Goal: Information Seeking & Learning: Learn about a topic

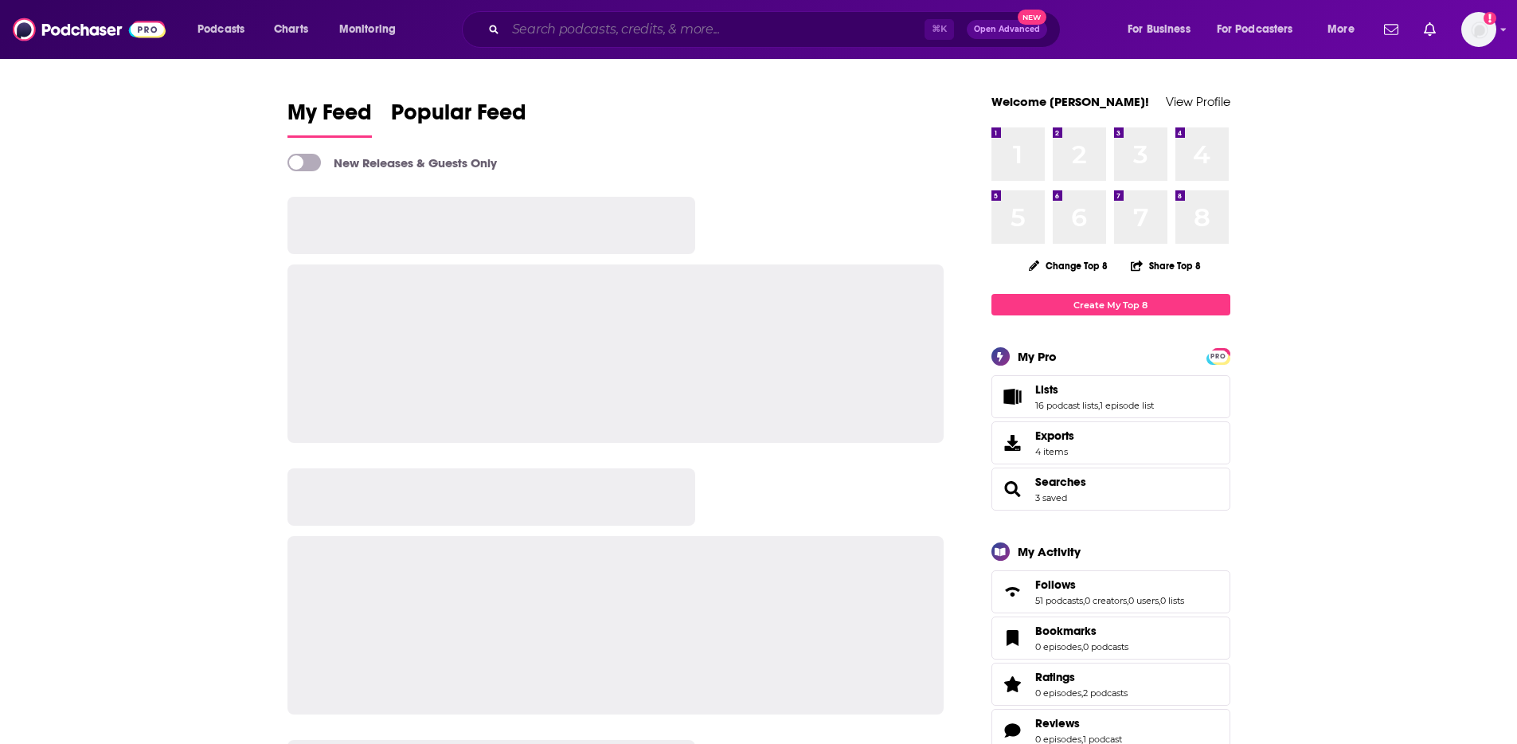
click at [708, 35] on input "Search podcasts, credits, & more..." at bounding box center [715, 29] width 419 height 25
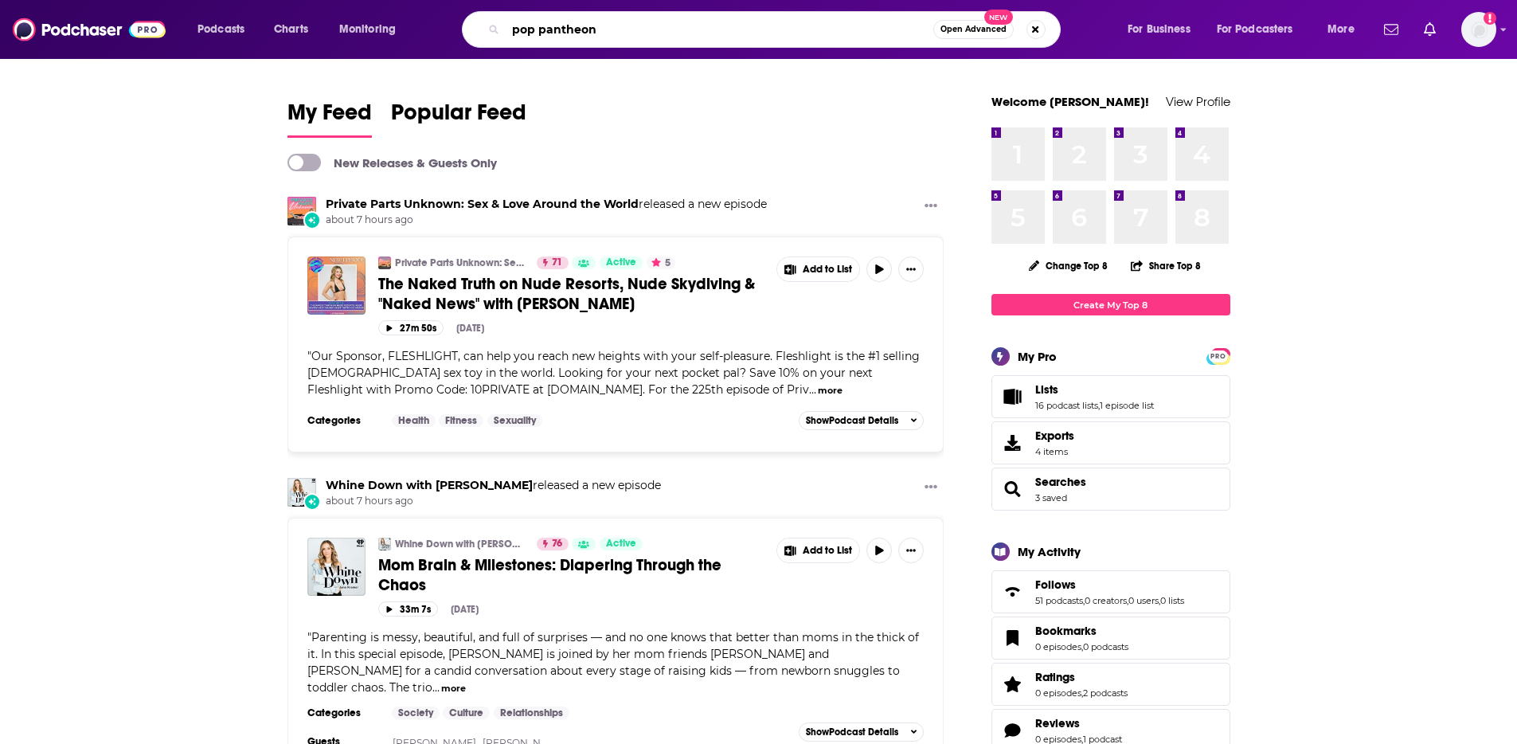
type input "pop pantheon"
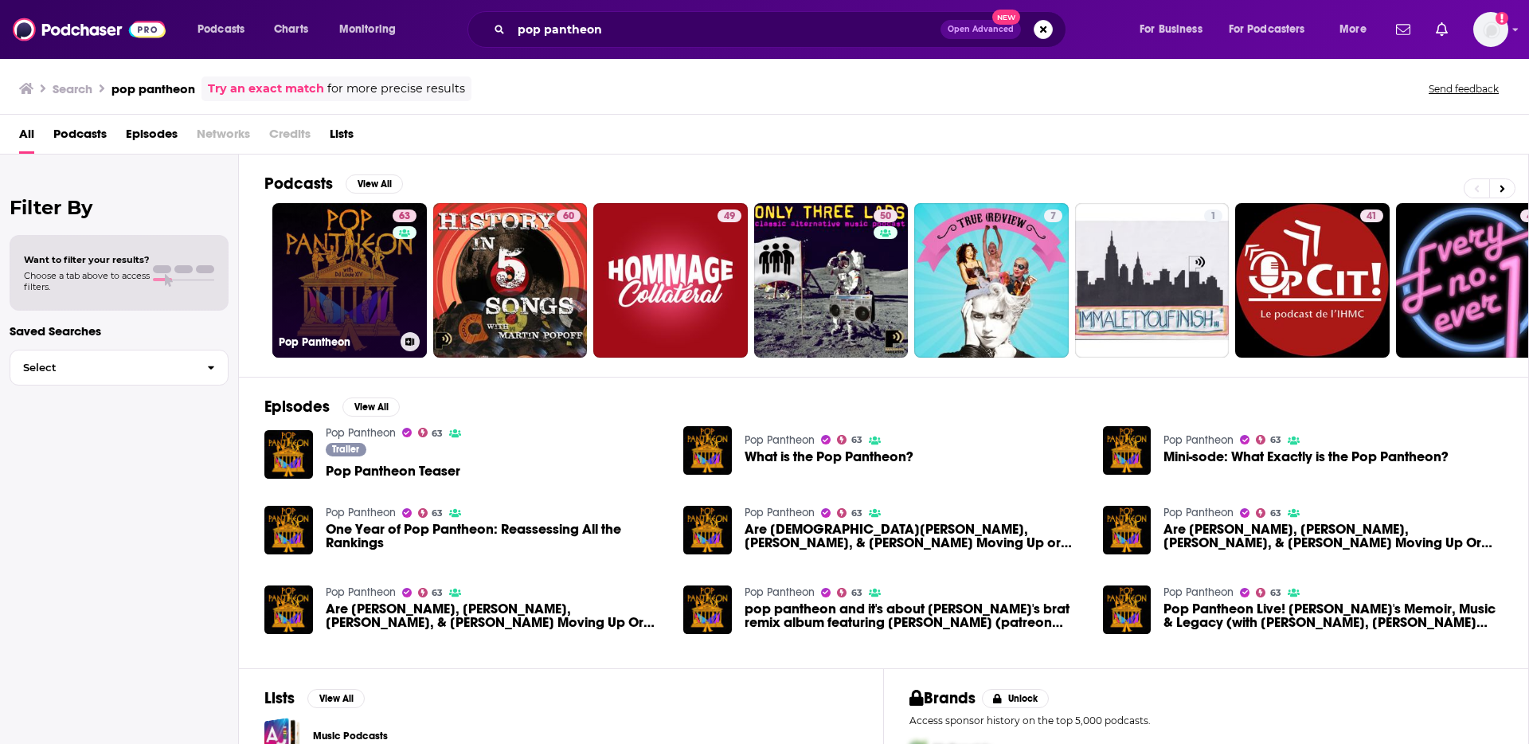
click at [324, 294] on link "63 Pop Pantheon" at bounding box center [349, 280] width 155 height 155
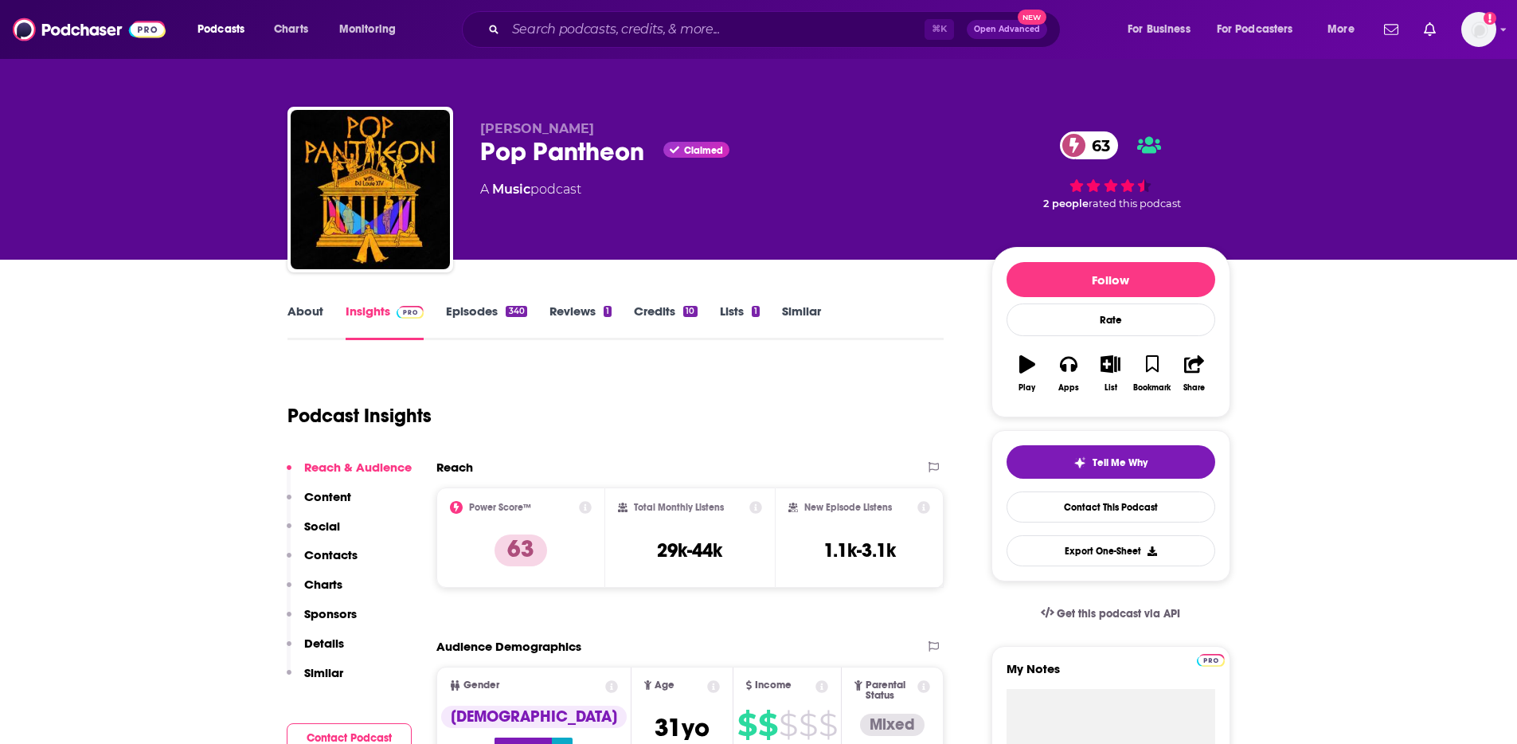
click at [494, 318] on link "Episodes 340" at bounding box center [486, 321] width 80 height 37
